Goal: Task Accomplishment & Management: Complete application form

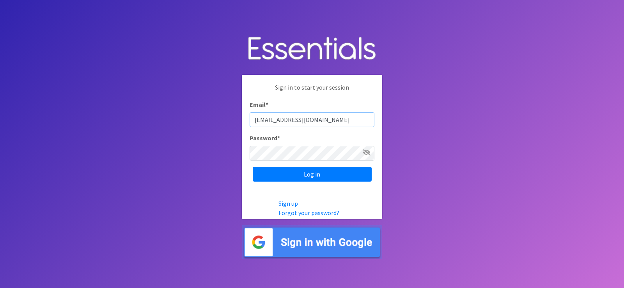
type input "[EMAIL_ADDRESS][DOMAIN_NAME]"
click at [298, 174] on input "Log in" at bounding box center [312, 174] width 119 height 15
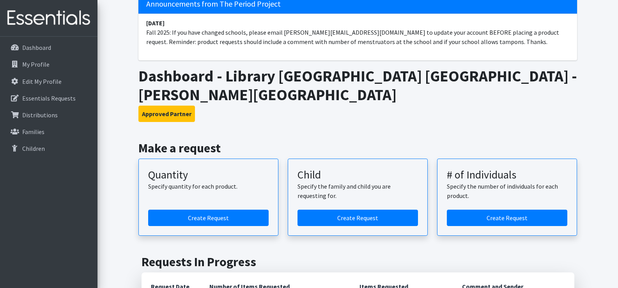
scroll to position [49, 0]
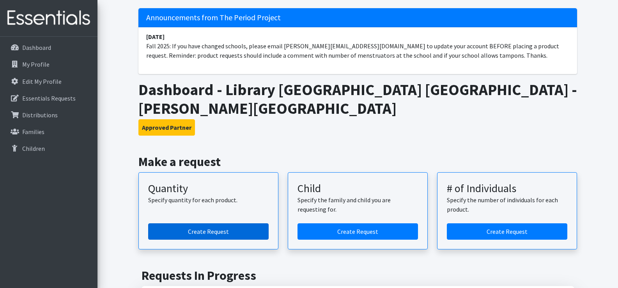
click at [228, 224] on link "Create Request" at bounding box center [208, 232] width 121 height 16
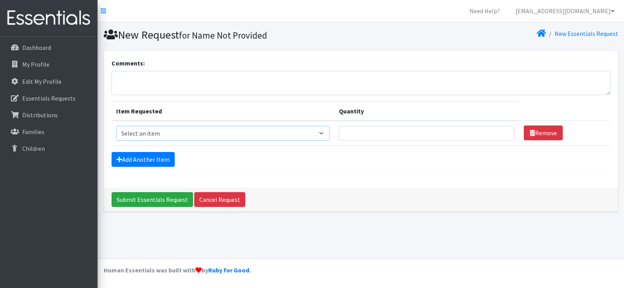
click at [270, 135] on select "Select an item (LOWCOUNTRY) DAY PADS (LOWCOUNTRY) LINERS (LOWCOUNTRY) REGULAR T…" at bounding box center [223, 133] width 214 height 15
select select "8937"
click at [116, 126] on select "Select an item (LOWCOUNTRY) DAY PADS (LOWCOUNTRY) LINERS (LOWCOUNTRY) REGULAR T…" at bounding box center [223, 133] width 214 height 15
click at [444, 130] on input "Quantity" at bounding box center [426, 133] width 175 height 15
click at [500, 134] on input "1" at bounding box center [426, 133] width 175 height 15
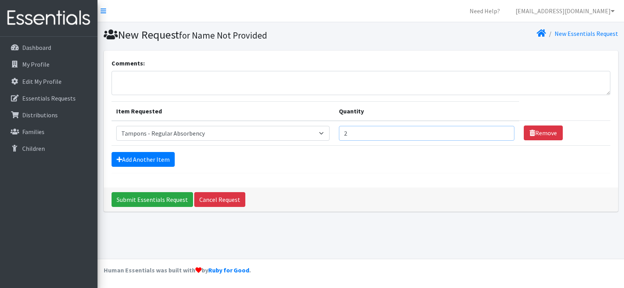
click at [501, 130] on input "2" at bounding box center [426, 133] width 175 height 15
click at [501, 130] on input "3" at bounding box center [426, 133] width 175 height 15
click at [501, 130] on input "4" at bounding box center [426, 133] width 175 height 15
click at [501, 130] on input "5" at bounding box center [426, 133] width 175 height 15
click at [501, 130] on input "6" at bounding box center [426, 133] width 175 height 15
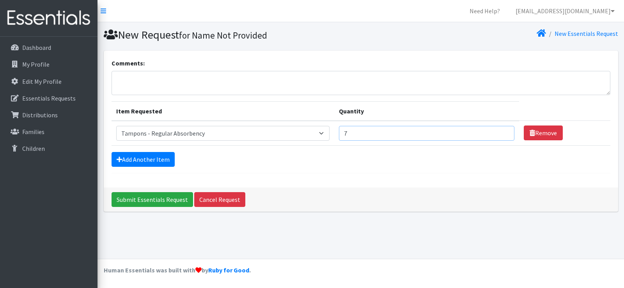
click at [501, 130] on input "7" at bounding box center [426, 133] width 175 height 15
click at [501, 130] on input "8" at bounding box center [426, 133] width 175 height 15
click at [501, 137] on input "7" at bounding box center [426, 133] width 175 height 15
click at [501, 137] on input "6" at bounding box center [426, 133] width 175 height 15
click at [501, 137] on input "5" at bounding box center [426, 133] width 175 height 15
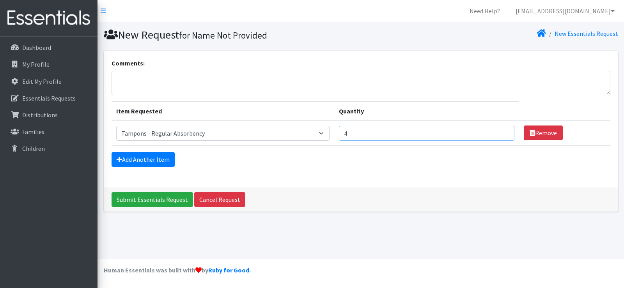
click at [501, 137] on input "4" at bounding box center [426, 133] width 175 height 15
click at [501, 137] on input "3" at bounding box center [426, 133] width 175 height 15
click at [501, 137] on input "2" at bounding box center [426, 133] width 175 height 15
type input "1"
click at [501, 137] on input "1" at bounding box center [426, 133] width 175 height 15
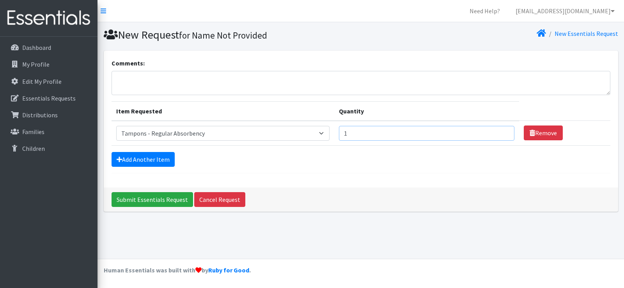
click at [502, 137] on input "1" at bounding box center [426, 133] width 175 height 15
click at [547, 133] on link "Remove" at bounding box center [543, 133] width 39 height 15
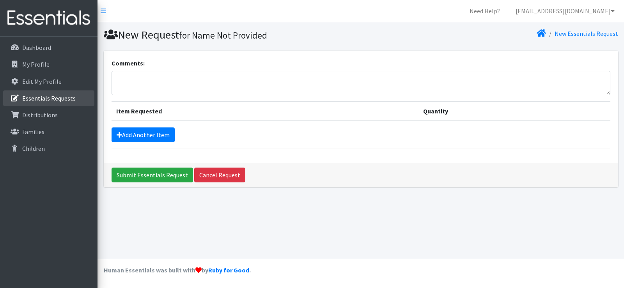
click at [43, 94] on p "Essentials Requests" at bounding box center [48, 98] width 53 height 8
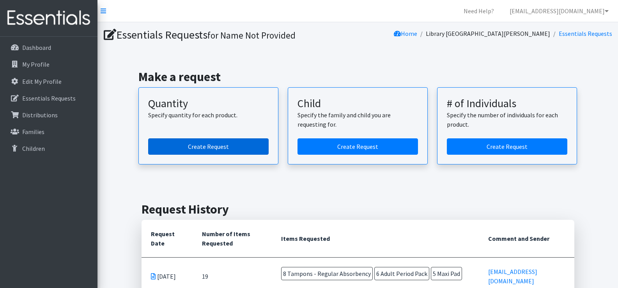
click at [188, 151] on link "Create Request" at bounding box center [208, 146] width 121 height 16
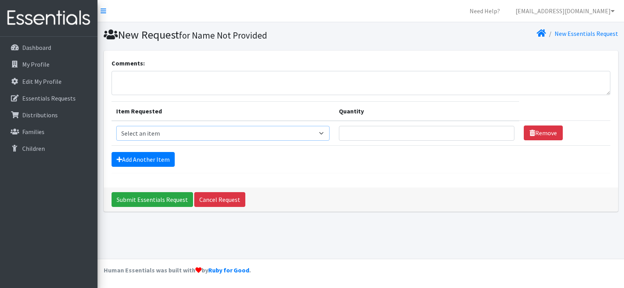
click at [193, 136] on select "Select an item (LOWCOUNTRY) DAY PADS (LOWCOUNTRY) LINERS (LOWCOUNTRY) REGULAR T…" at bounding box center [223, 133] width 214 height 15
select select "8937"
click at [116, 126] on select "Select an item (LOWCOUNTRY) DAY PADS (LOWCOUNTRY) LINERS (LOWCOUNTRY) REGULAR T…" at bounding box center [223, 133] width 214 height 15
click at [501, 133] on input "1" at bounding box center [426, 133] width 175 height 15
click at [501, 133] on input "2" at bounding box center [426, 133] width 175 height 15
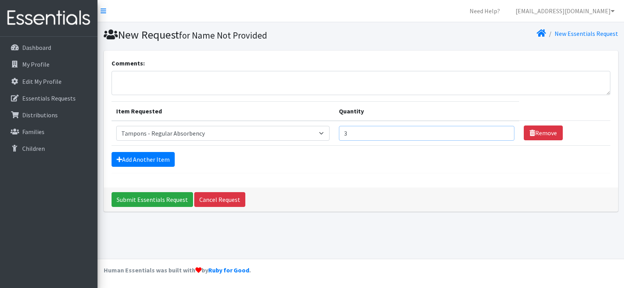
click at [501, 133] on input "3" at bounding box center [426, 133] width 175 height 15
click at [501, 133] on input "4" at bounding box center [426, 133] width 175 height 15
click at [501, 133] on input "5" at bounding box center [426, 133] width 175 height 15
click at [501, 133] on input "6" at bounding box center [426, 133] width 175 height 15
click at [501, 133] on input "7" at bounding box center [426, 133] width 175 height 15
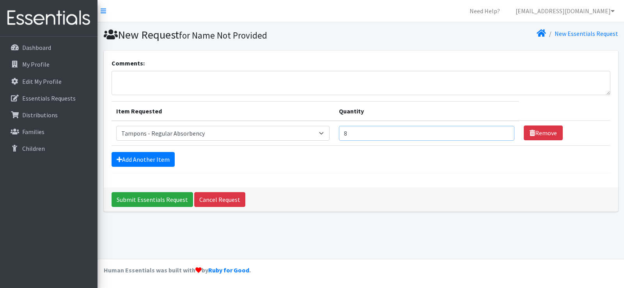
type input "8"
click at [501, 133] on input "8" at bounding box center [426, 133] width 175 height 15
click at [160, 163] on link "Add Another Item" at bounding box center [143, 159] width 63 height 15
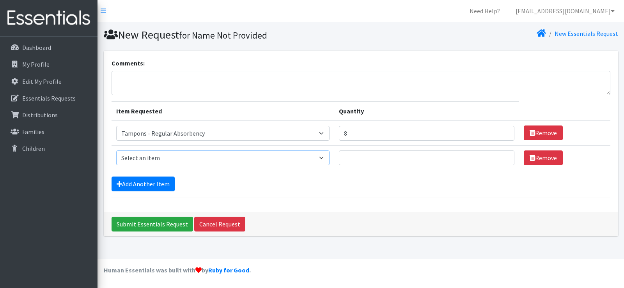
click at [166, 160] on select "Select an item (LOWCOUNTRY) DAY PADS (LOWCOUNTRY) LINERS (LOWCOUNTRY) REGULAR T…" at bounding box center [223, 158] width 214 height 15
select select "7756"
click at [116, 151] on select "Select an item (LOWCOUNTRY) DAY PADS (LOWCOUNTRY) LINERS (LOWCOUNTRY) REGULAR T…" at bounding box center [223, 158] width 214 height 15
click at [501, 156] on input "1" at bounding box center [426, 158] width 175 height 15
click at [501, 156] on input "2" at bounding box center [426, 158] width 175 height 15
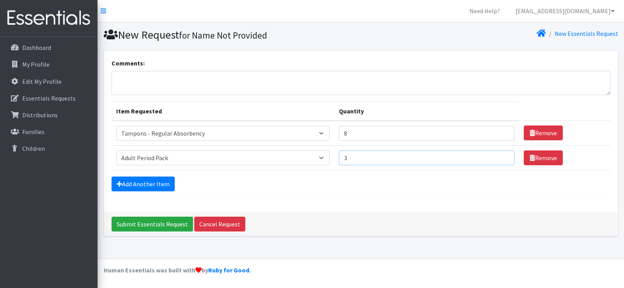
click at [501, 156] on input "3" at bounding box center [426, 158] width 175 height 15
click at [501, 156] on input "4" at bounding box center [426, 158] width 175 height 15
click at [501, 156] on input "5" at bounding box center [426, 158] width 175 height 15
click at [501, 156] on input "6" at bounding box center [426, 158] width 175 height 15
click at [501, 156] on input "7" at bounding box center [426, 158] width 175 height 15
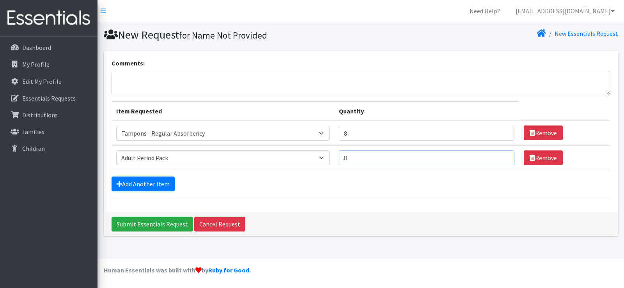
type input "8"
click at [501, 156] on input "8" at bounding box center [426, 158] width 175 height 15
click at [131, 185] on link "Add Another Item" at bounding box center [143, 184] width 63 height 15
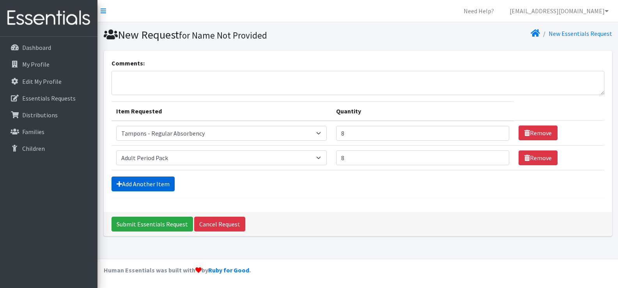
scroll to position [8, 0]
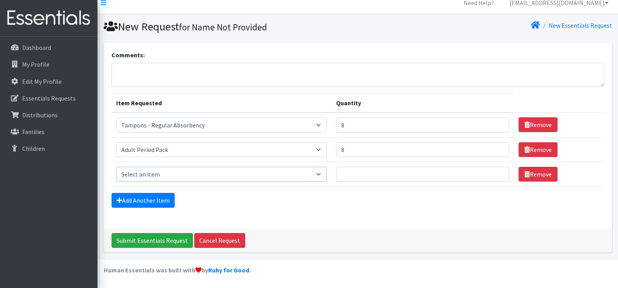
click at [161, 180] on select "Select an item (LOWCOUNTRY) DAY PADS (LOWCOUNTRY) LINERS (LOWCOUNTRY) REGULAR T…" at bounding box center [221, 174] width 211 height 15
select select "11144"
click at [116, 167] on select "Select an item (LOWCOUNTRY) DAY PADS (LOWCOUNTRY) LINERS (LOWCOUNTRY) REGULAR T…" at bounding box center [221, 174] width 211 height 15
click at [498, 173] on input "1" at bounding box center [422, 174] width 173 height 15
click at [498, 173] on input "2" at bounding box center [422, 174] width 173 height 15
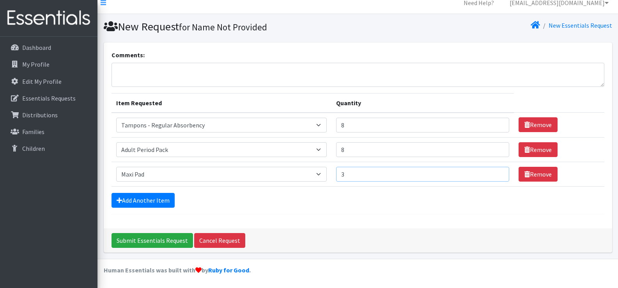
click at [498, 173] on input "3" at bounding box center [422, 174] width 173 height 15
click at [498, 173] on input "4" at bounding box center [422, 174] width 173 height 15
type input "5"
click at [498, 173] on input "5" at bounding box center [422, 174] width 173 height 15
click at [497, 124] on input "9" at bounding box center [422, 125] width 173 height 15
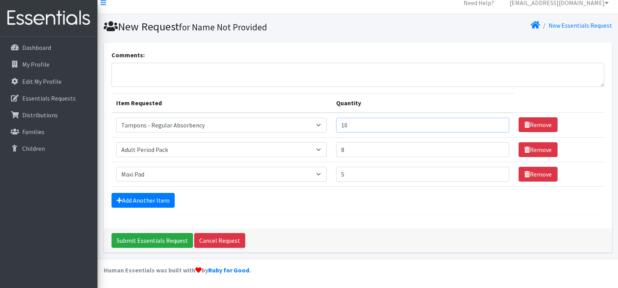
type input "10"
click at [497, 124] on input "10" at bounding box center [422, 125] width 173 height 15
click at [497, 149] on input "9" at bounding box center [422, 149] width 173 height 15
type input "10"
click at [497, 149] on input "10" at bounding box center [422, 149] width 173 height 15
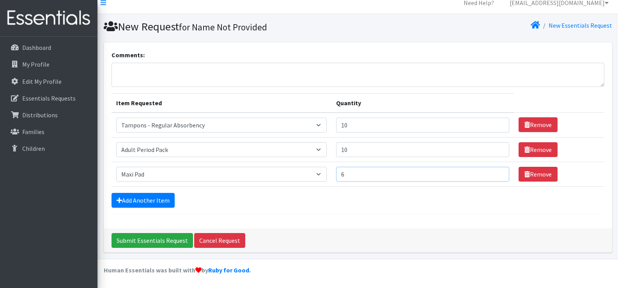
click at [496, 173] on input "6" at bounding box center [422, 174] width 173 height 15
click at [496, 173] on input "7" at bounding box center [422, 174] width 173 height 15
type input "8"
click at [496, 174] on input "8" at bounding box center [422, 174] width 173 height 15
click at [150, 237] on input "Submit Essentials Request" at bounding box center [153, 240] width 82 height 15
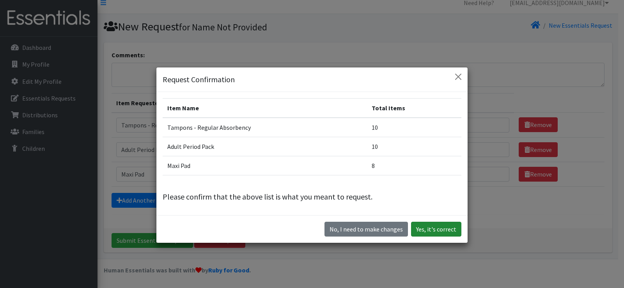
click at [440, 229] on button "Yes, it's correct" at bounding box center [436, 229] width 50 height 15
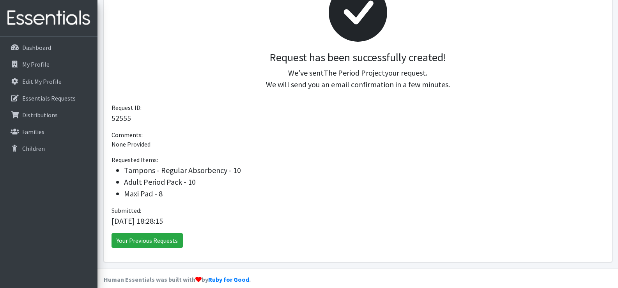
scroll to position [144, 0]
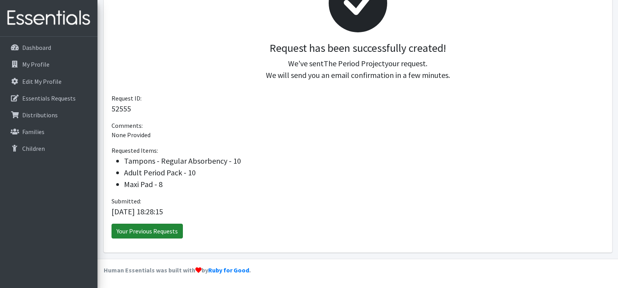
click at [156, 233] on link "Your Previous Requests" at bounding box center [147, 231] width 71 height 15
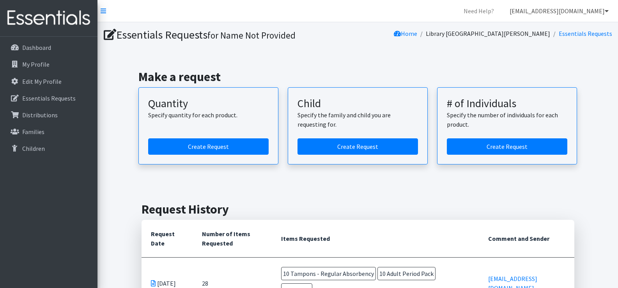
click at [595, 11] on link "[EMAIL_ADDRESS][DOMAIN_NAME]" at bounding box center [560, 11] width 112 height 16
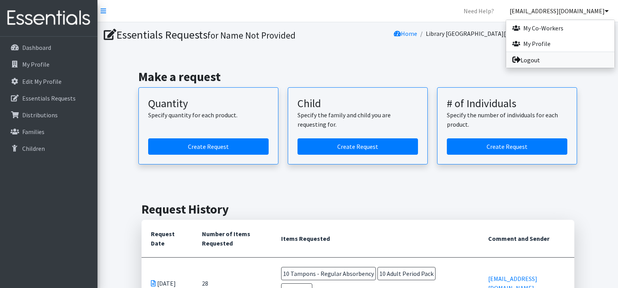
click at [541, 58] on link "Logout" at bounding box center [560, 60] width 108 height 16
